Goal: Transaction & Acquisition: Purchase product/service

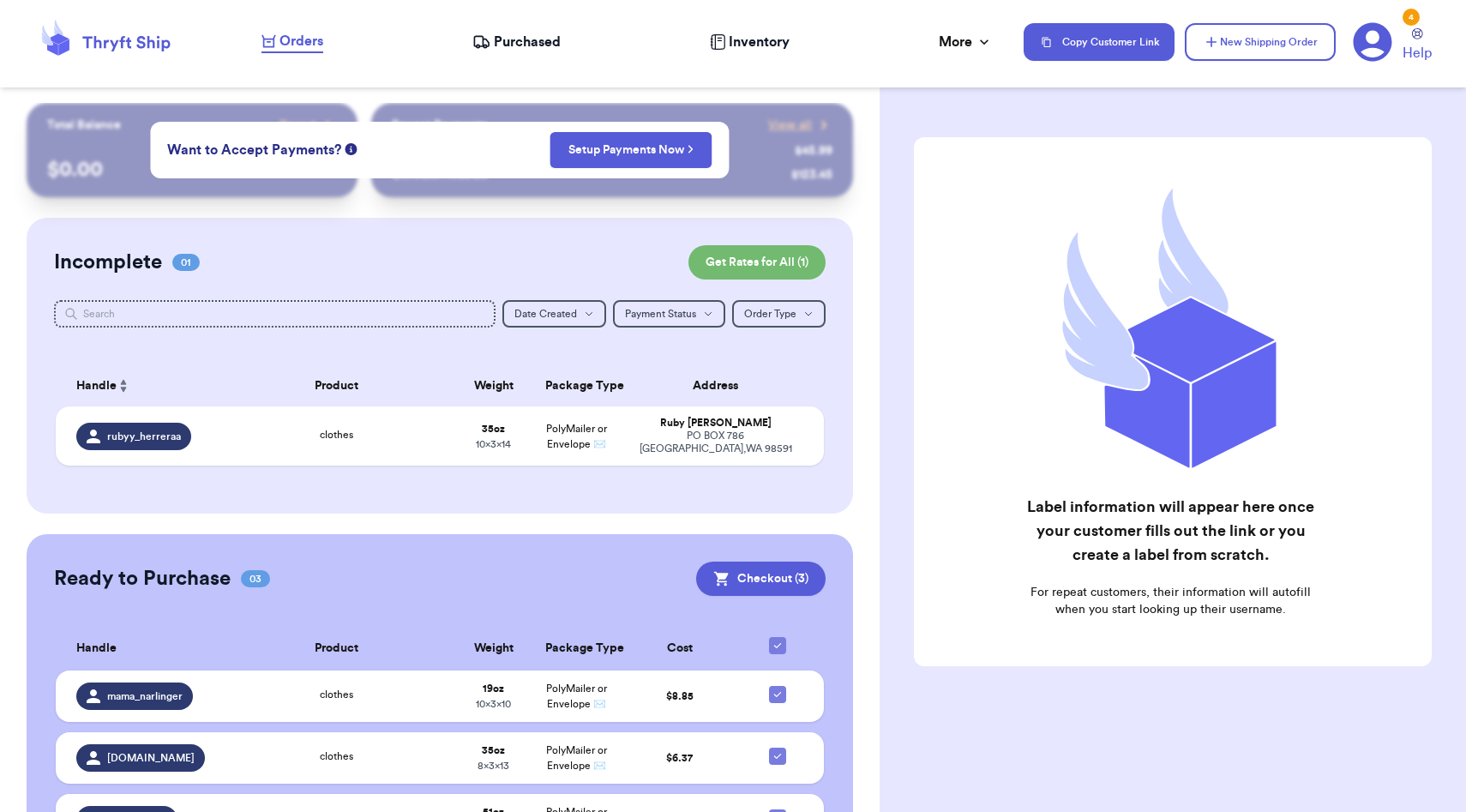
scroll to position [92, 0]
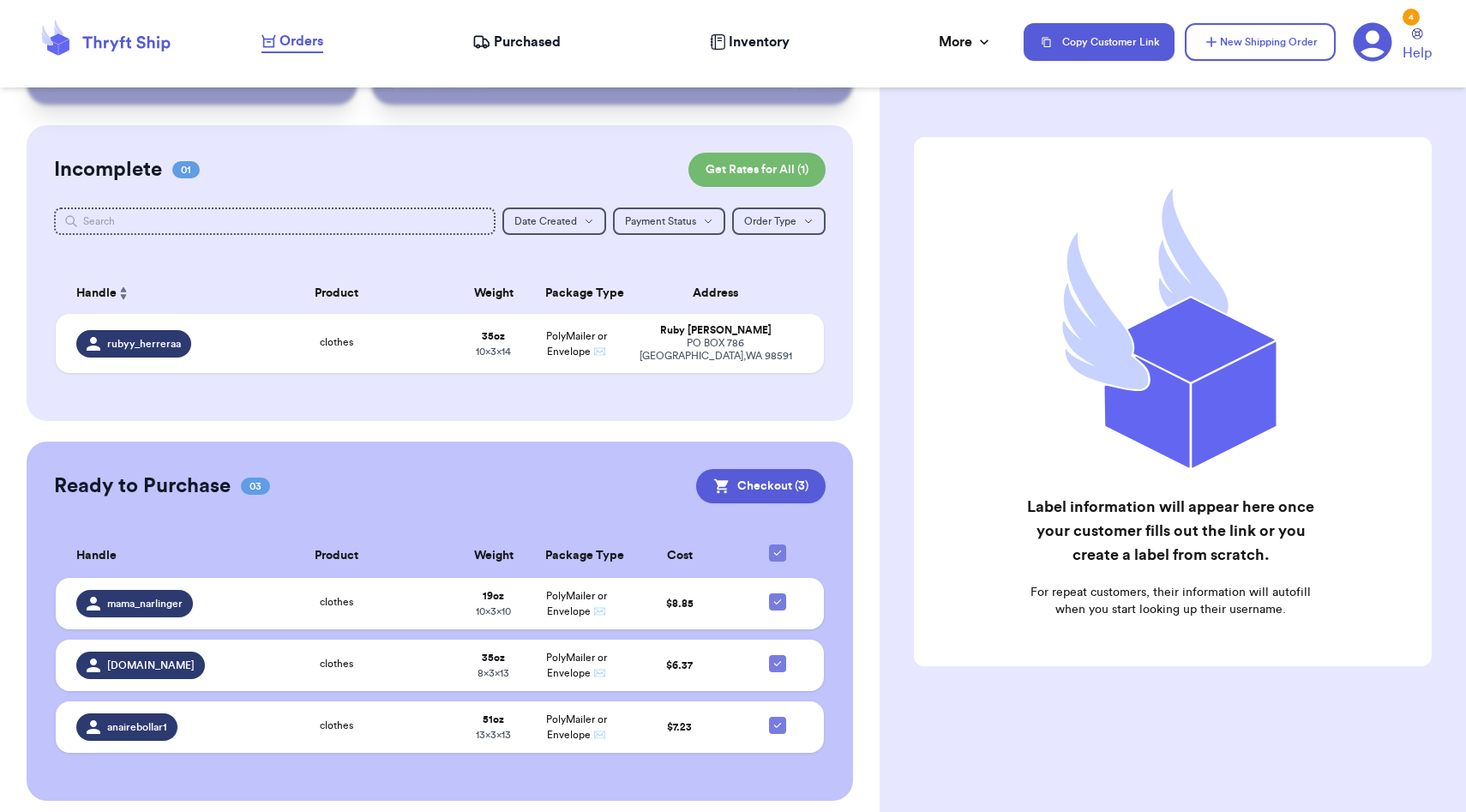
click at [779, 546] on icon at bounding box center [777, 553] width 13 height 13
click at [778, 544] on input "checkbox" at bounding box center [777, 543] width 1 height 1
checkbox input "false"
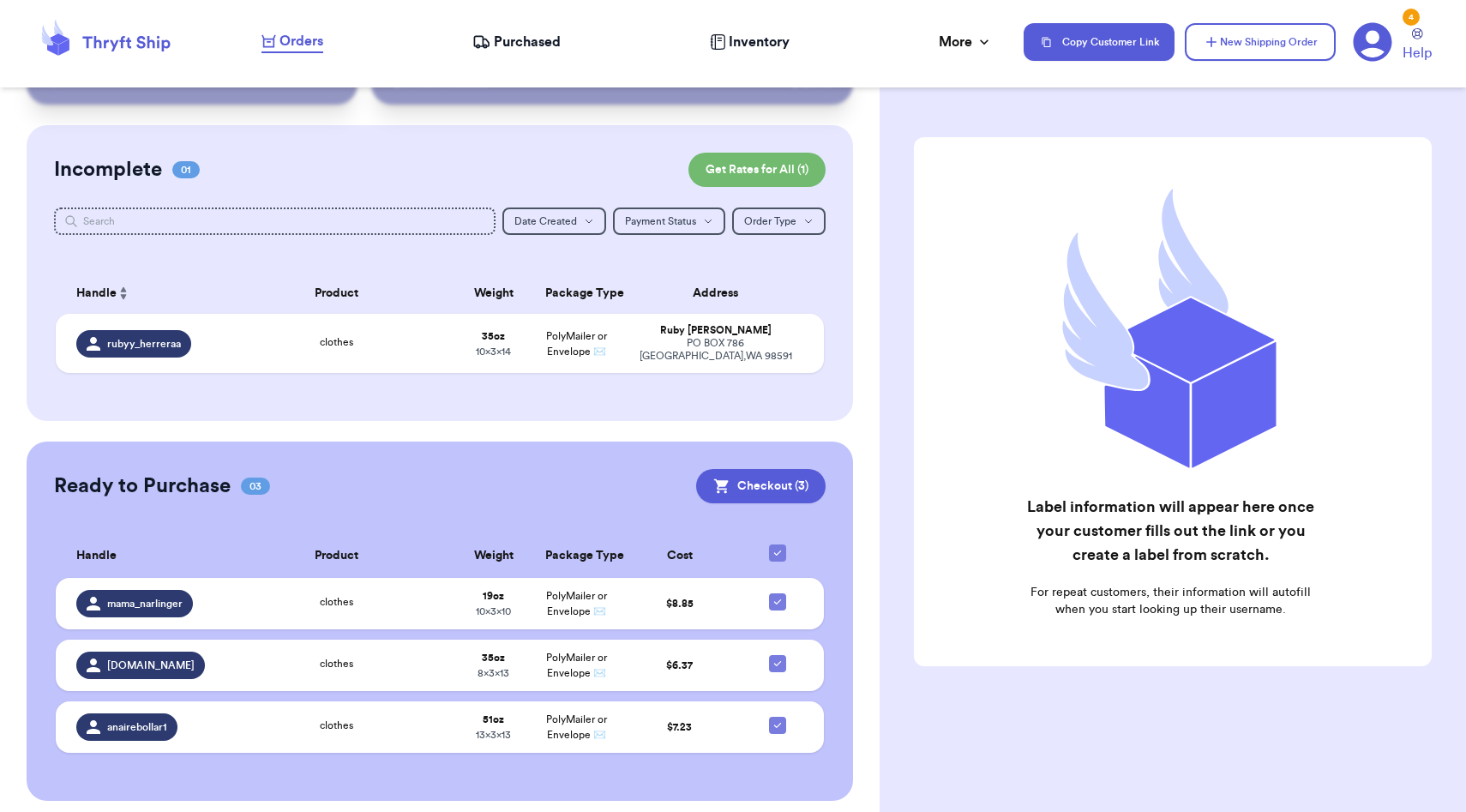
checkbox input "false"
click at [779, 593] on div at bounding box center [777, 601] width 17 height 17
click at [778, 593] on input "checkbox" at bounding box center [777, 593] width 1 height 1
checkbox input "true"
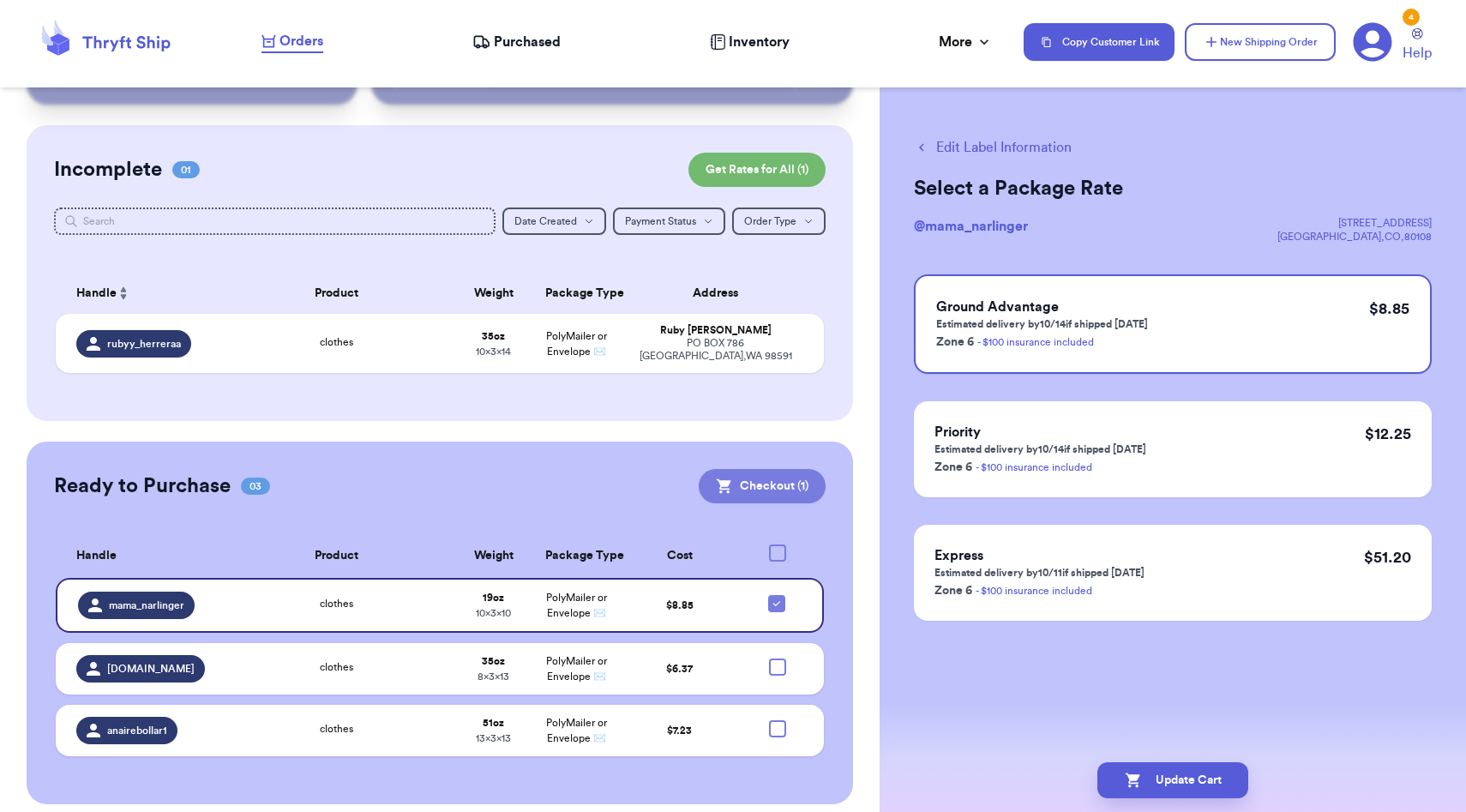
click at [794, 490] on button "Checkout ( 1 )" at bounding box center [762, 486] width 127 height 34
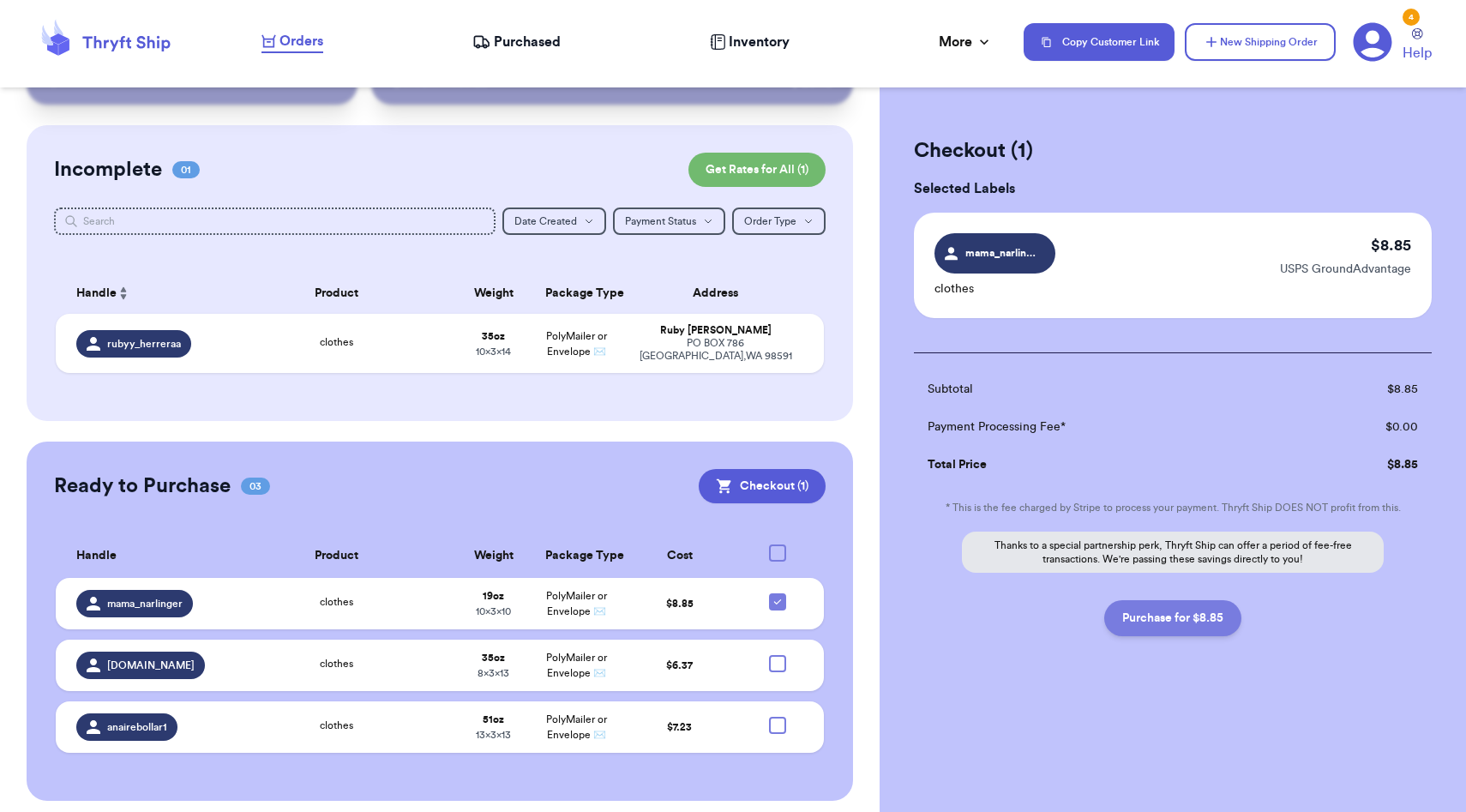
click at [1157, 622] on button "Purchase for $8.85" at bounding box center [1172, 618] width 137 height 36
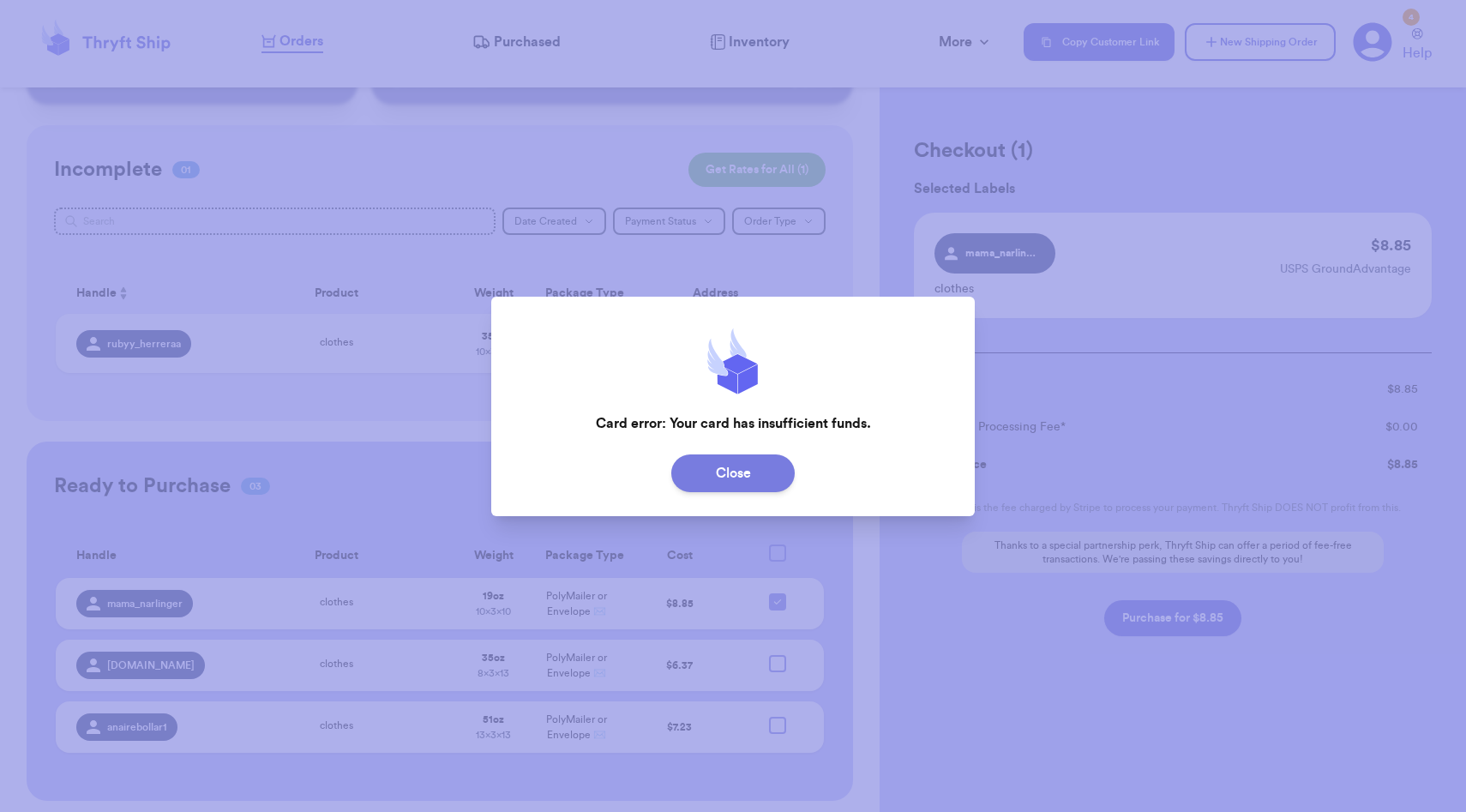
click at [739, 472] on button "Close" at bounding box center [733, 473] width 124 height 38
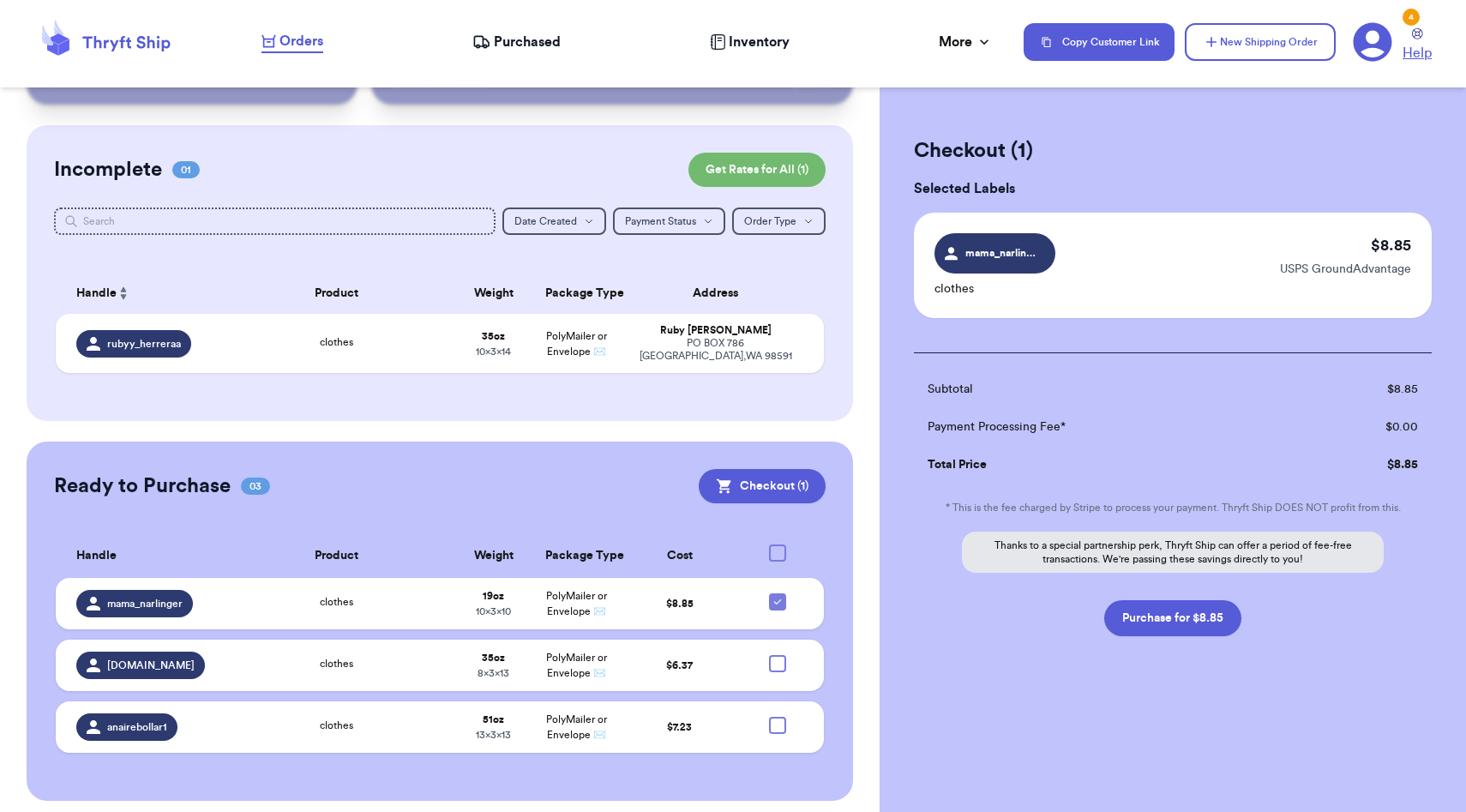
click at [1424, 40] on link "Help" at bounding box center [1417, 46] width 29 height 35
click at [1356, 44] on icon at bounding box center [1373, 42] width 39 height 39
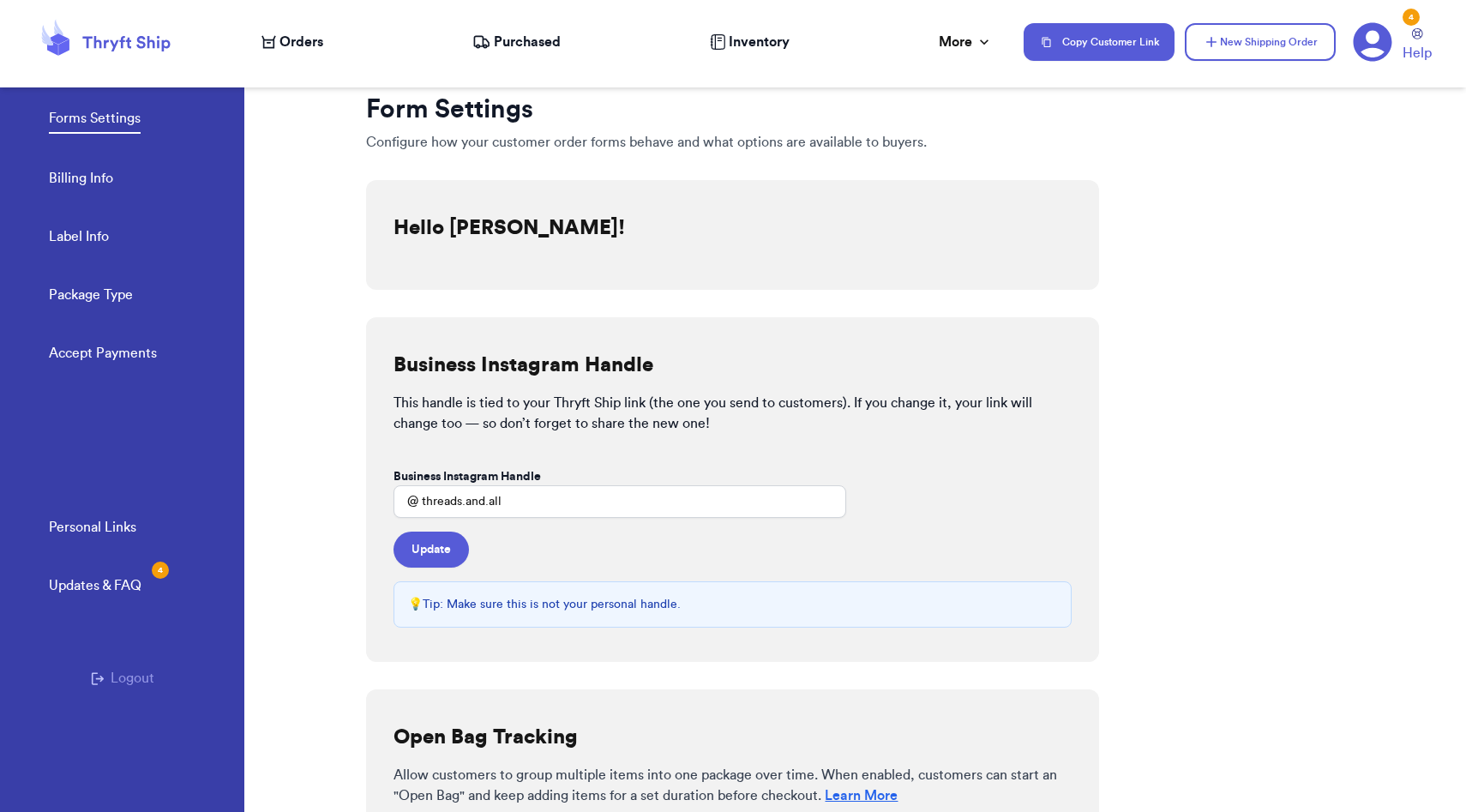
click at [97, 172] on link "Billing Info" at bounding box center [81, 179] width 65 height 24
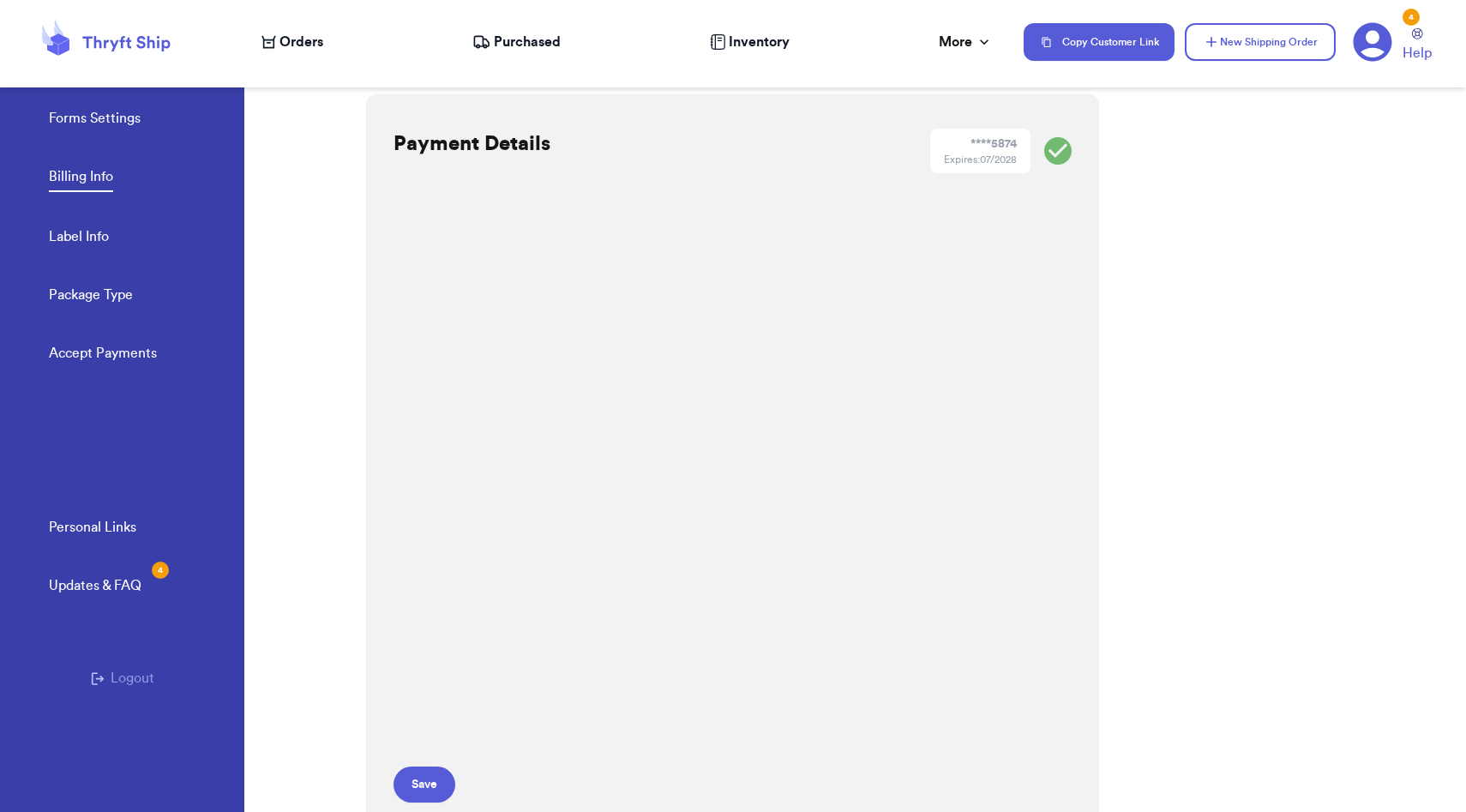
click at [371, 527] on div "Payment Details **** 5874 Expires: 07/2028 Save" at bounding box center [733, 465] width 733 height 743
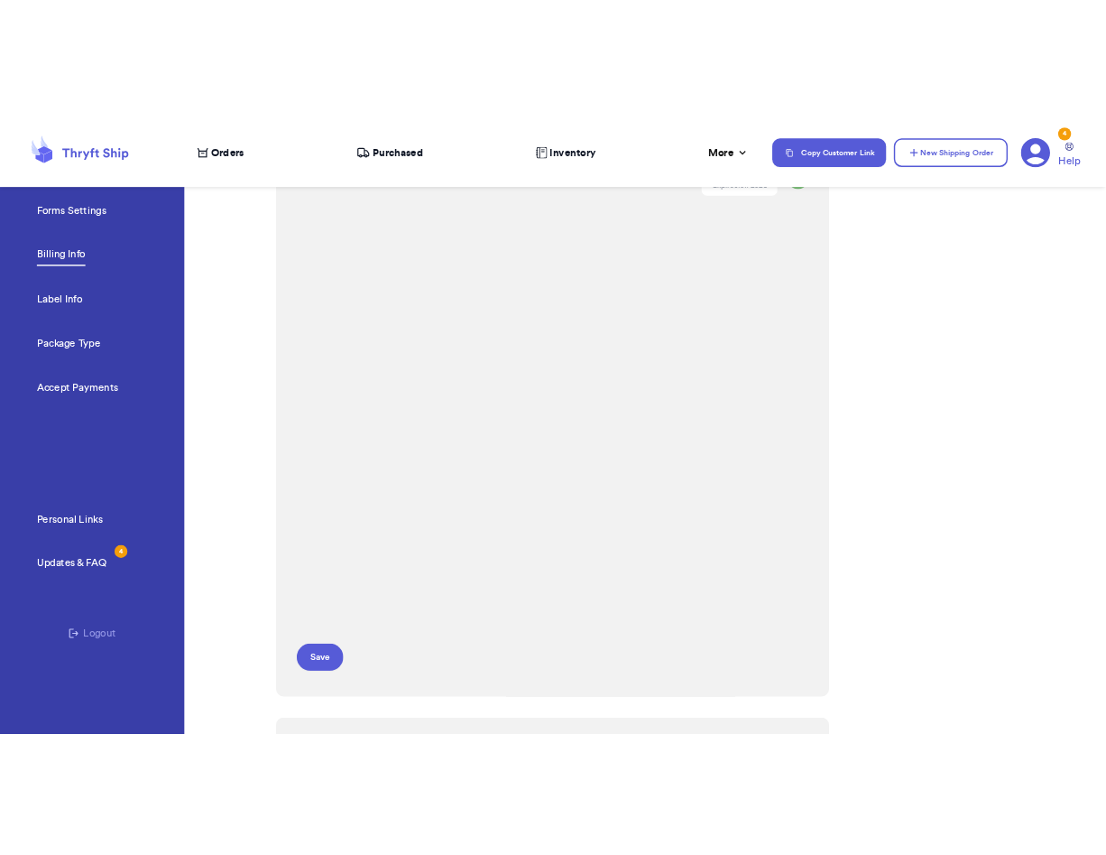
scroll to position [97, 0]
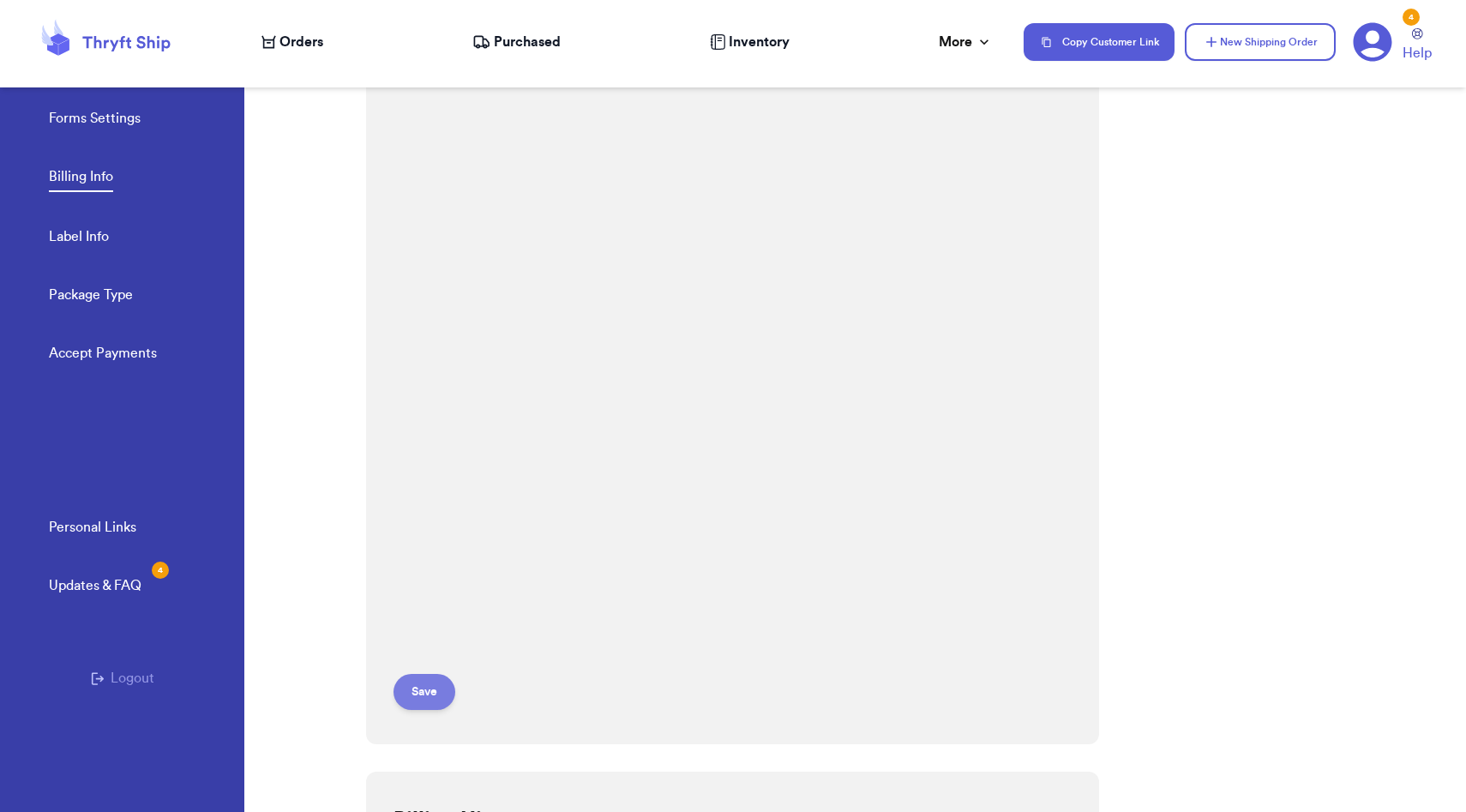
click at [427, 683] on button "Save" at bounding box center [424, 691] width 62 height 36
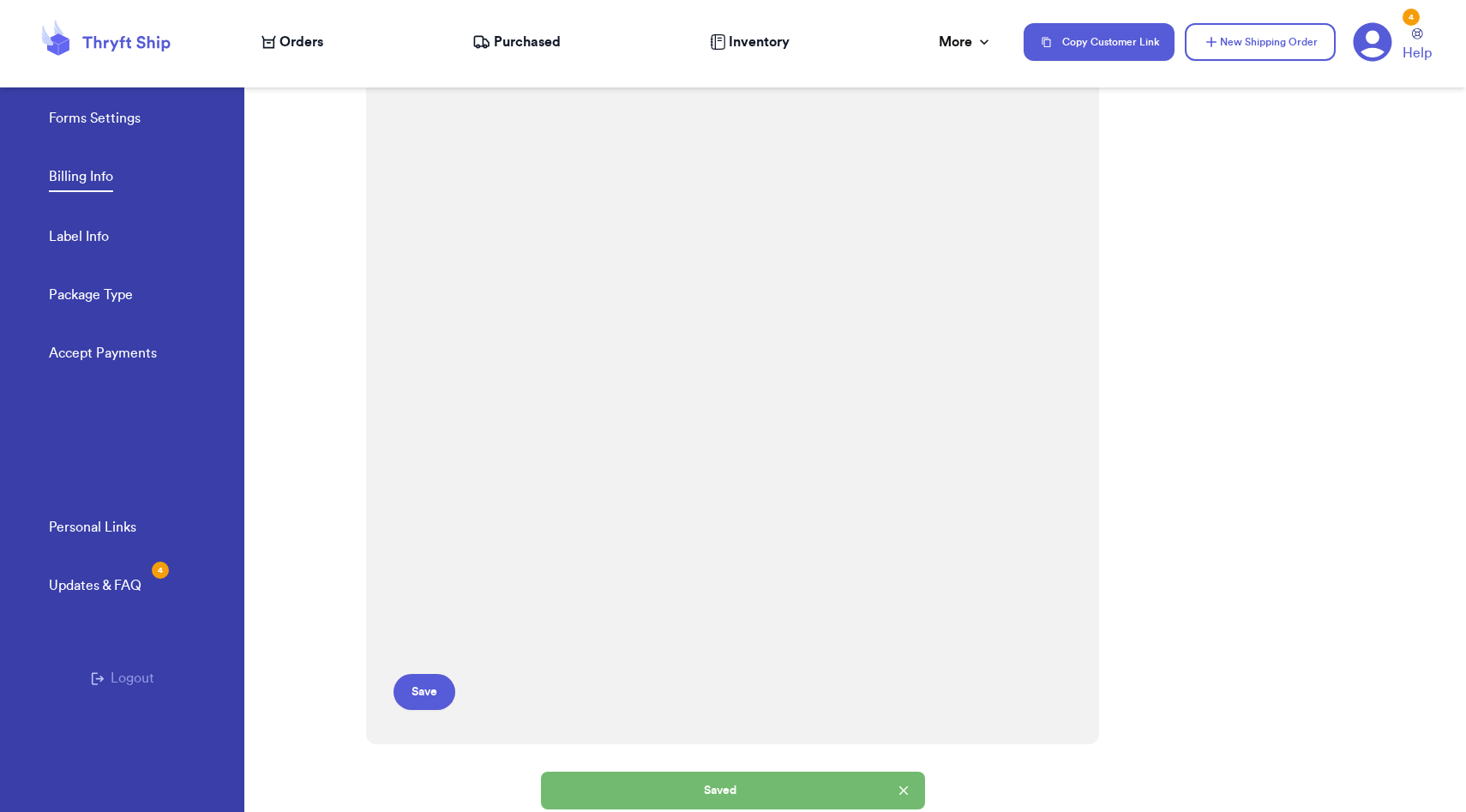
click at [285, 40] on span "Orders" at bounding box center [301, 42] width 44 height 21
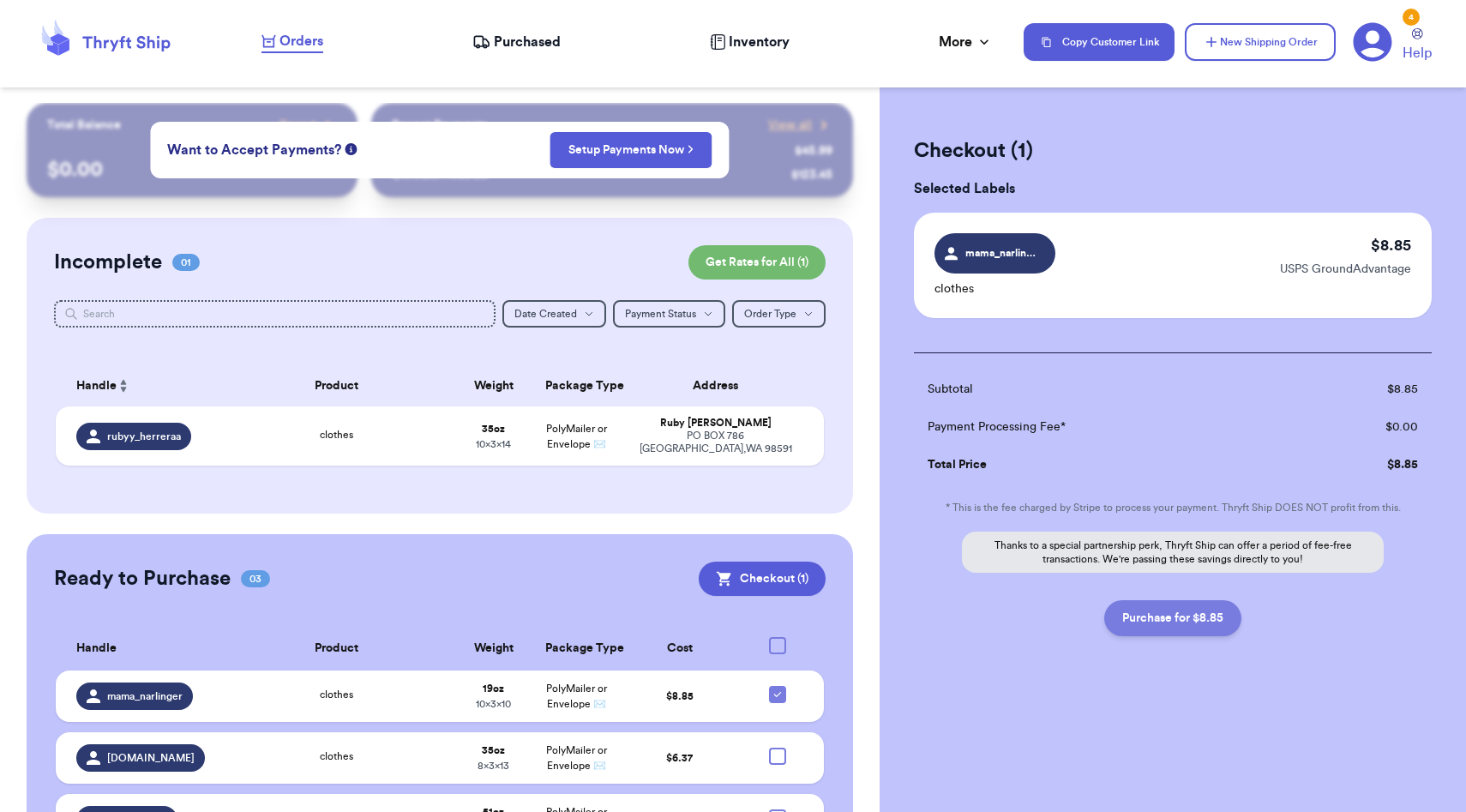
click at [1147, 620] on button "Purchase for $8.85" at bounding box center [1172, 618] width 137 height 36
checkbox input "false"
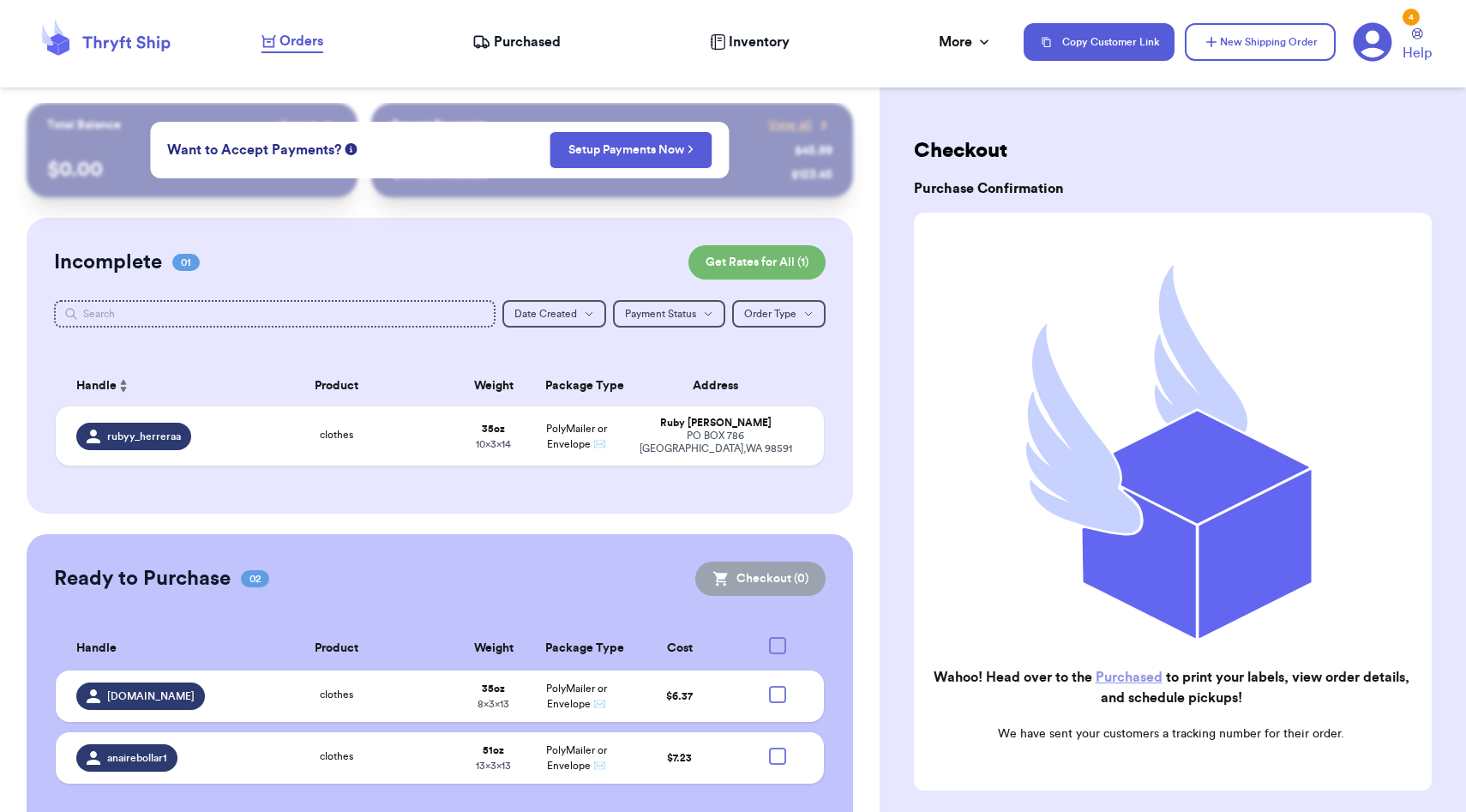
click at [532, 40] on span "Purchased" at bounding box center [527, 42] width 67 height 21
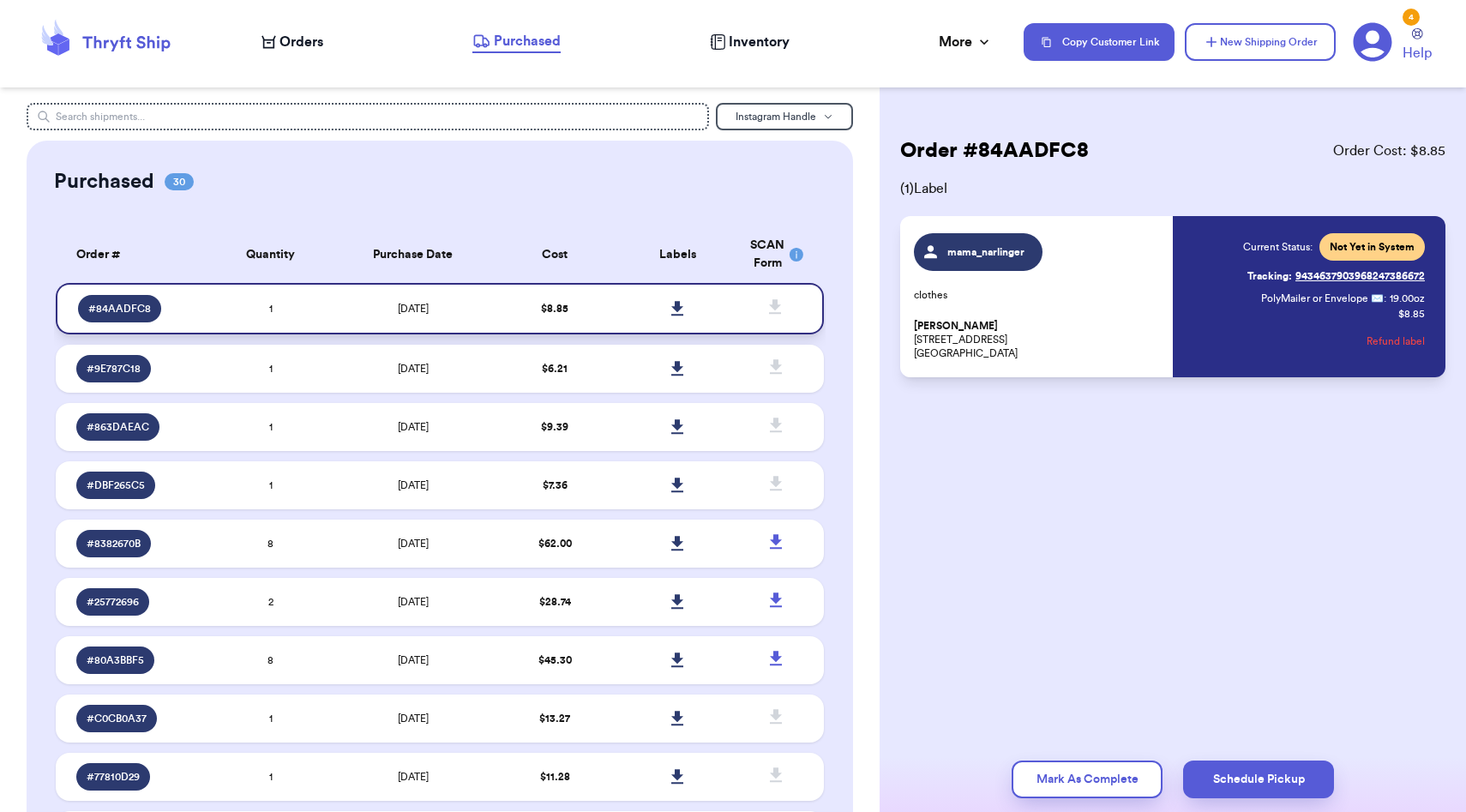
click at [684, 310] on icon at bounding box center [678, 309] width 13 height 15
